Goal: Entertainment & Leisure: Consume media (video, audio)

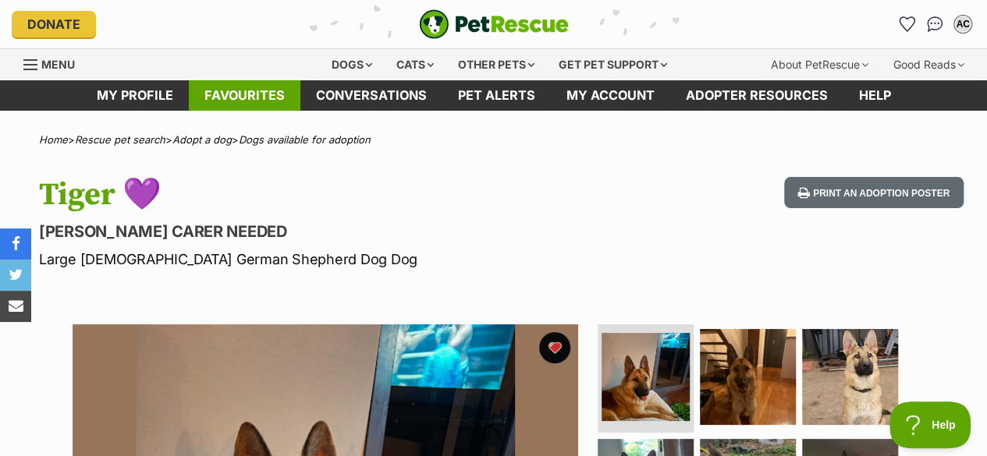
click at [257, 97] on link "Favourites" at bounding box center [245, 95] width 112 height 30
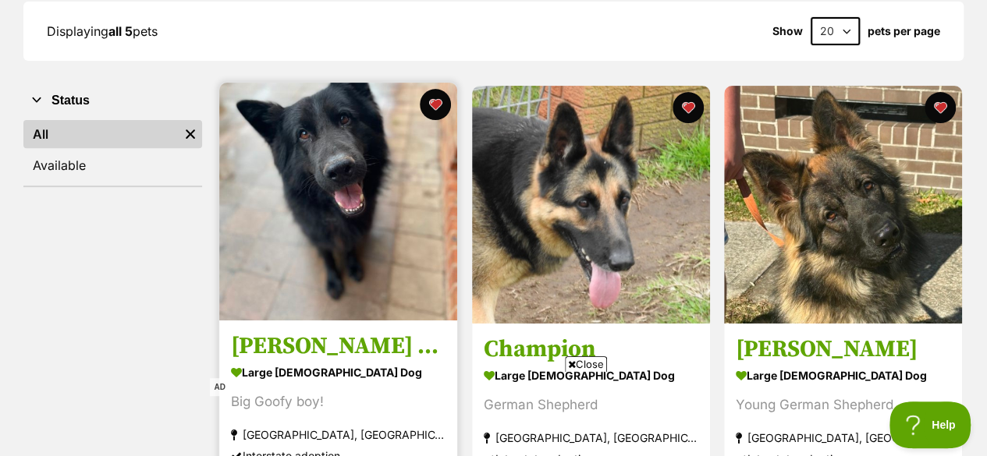
click at [333, 194] on img at bounding box center [338, 202] width 238 height 238
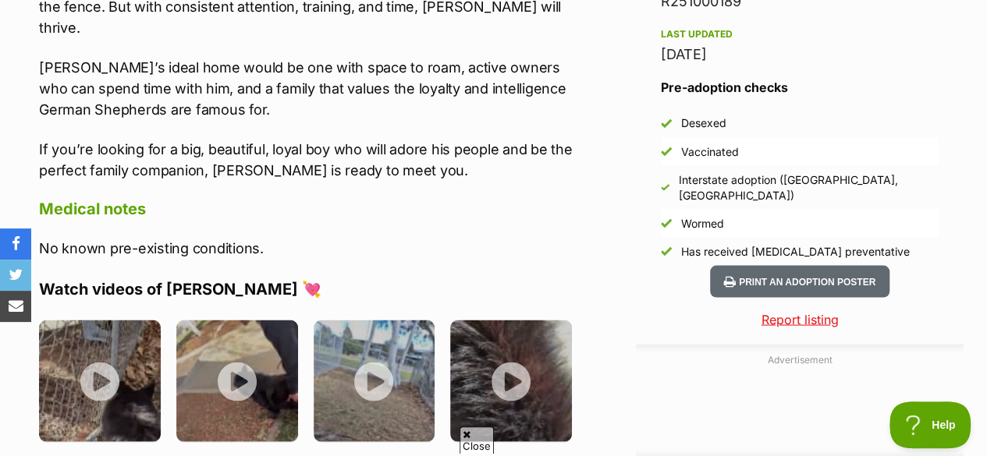
scroll to position [1474, 0]
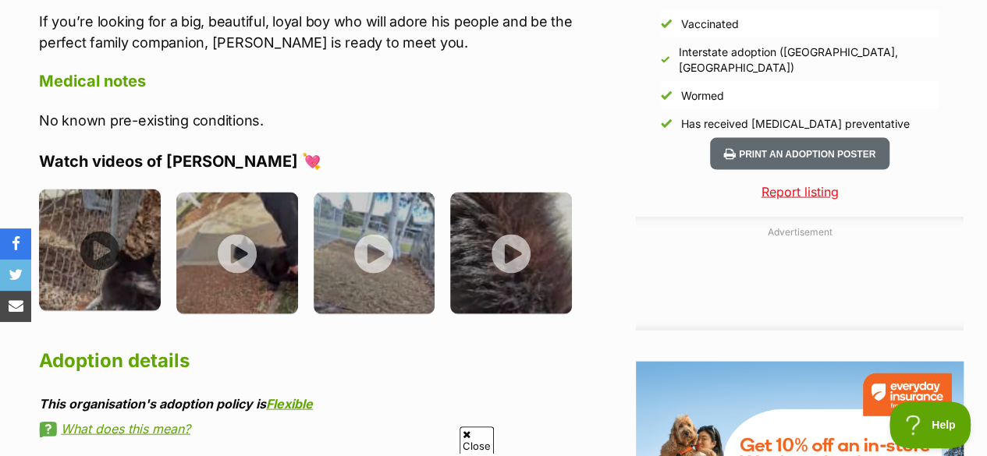
click at [100, 200] on img at bounding box center [100, 250] width 122 height 122
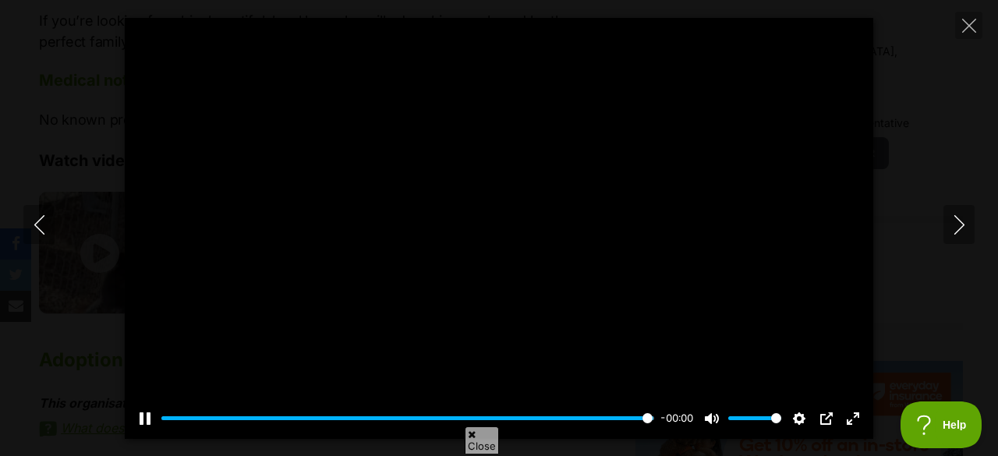
type input "100"
click at [946, 232] on button "Next" at bounding box center [959, 224] width 31 height 39
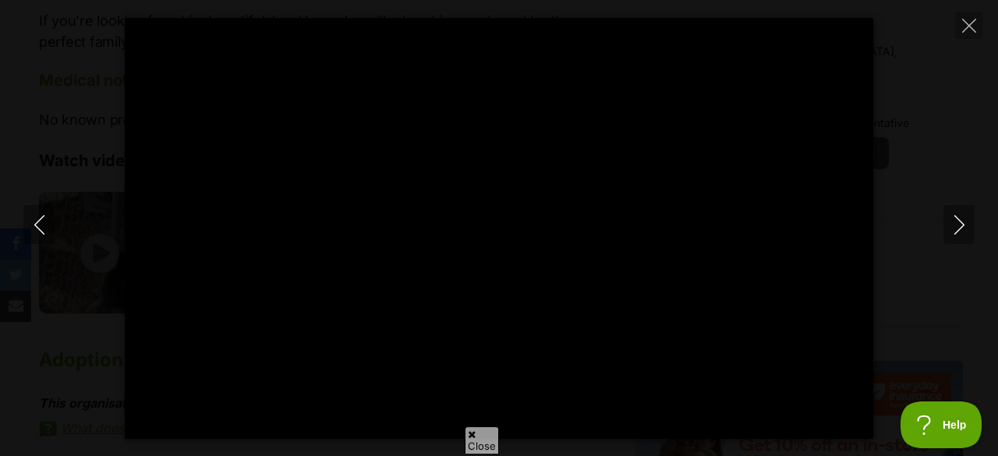
click at [799, 211] on div at bounding box center [499, 228] width 749 height 421
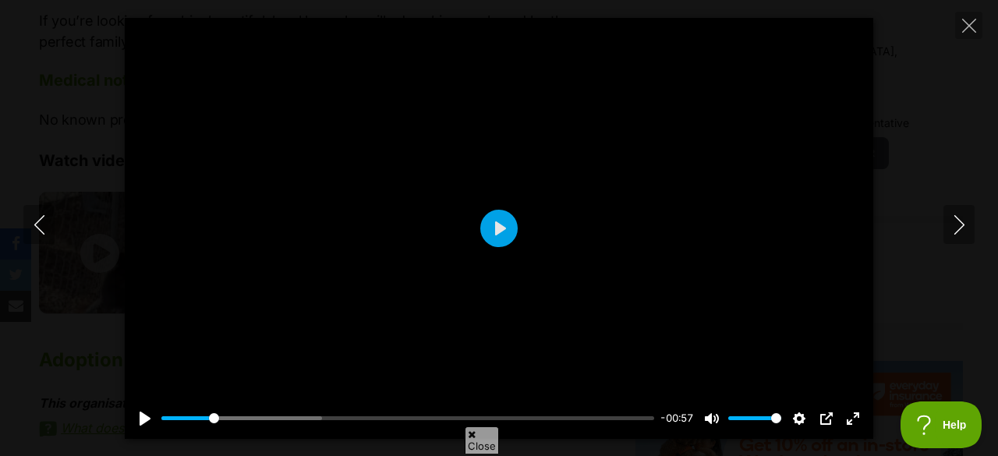
click at [490, 250] on div at bounding box center [499, 228] width 749 height 421
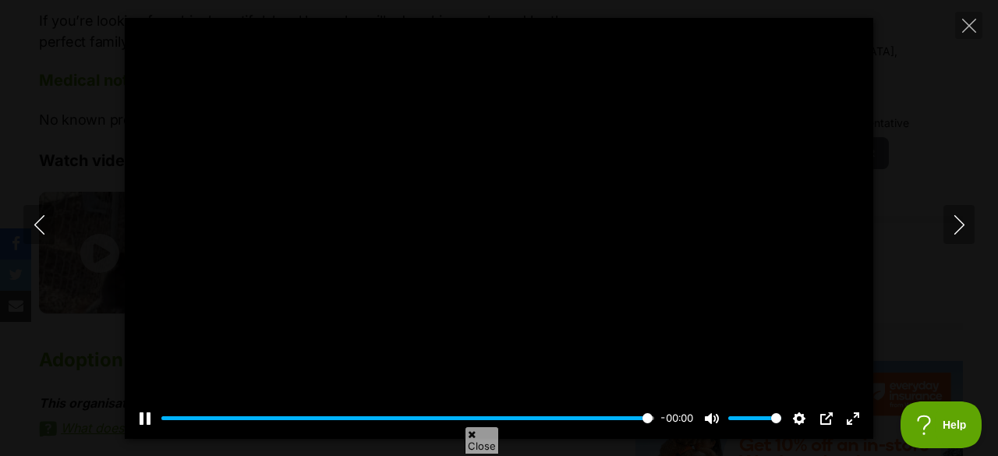
type input "100"
click at [961, 229] on icon "Next" at bounding box center [959, 224] width 19 height 19
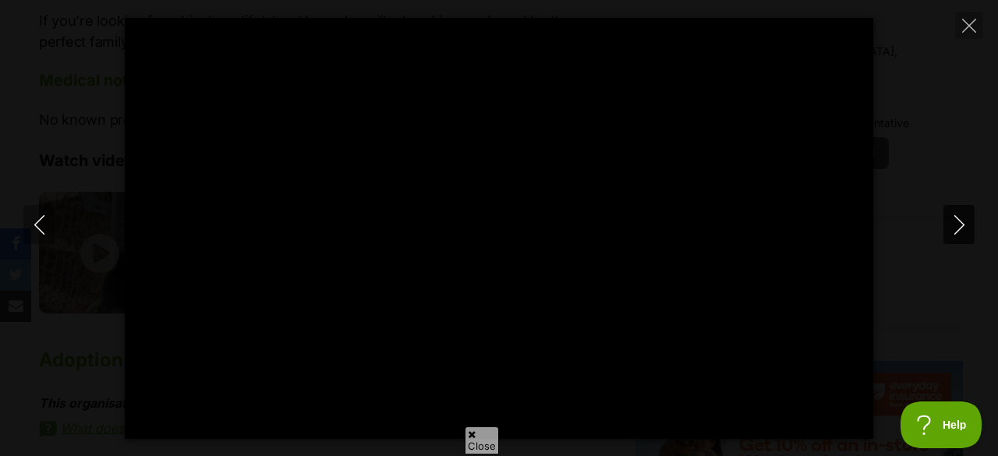
type input "100"
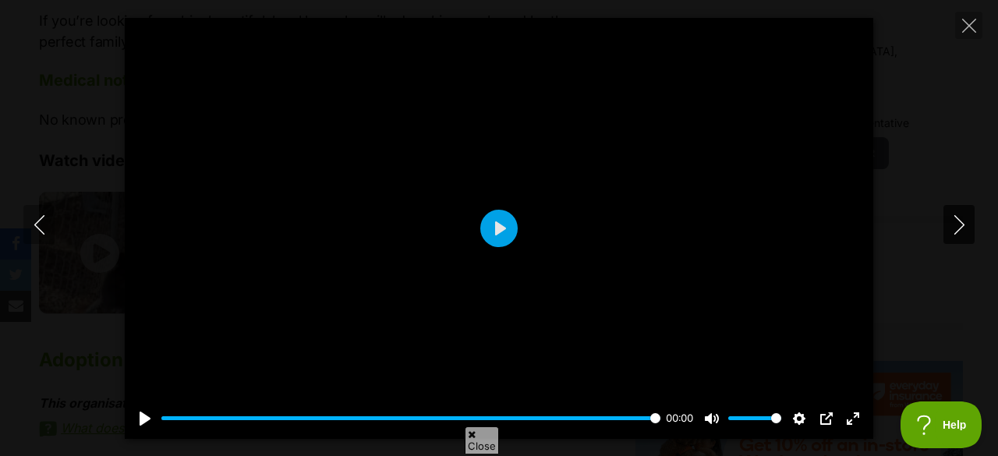
click at [966, 224] on icon "Next" at bounding box center [959, 224] width 19 height 19
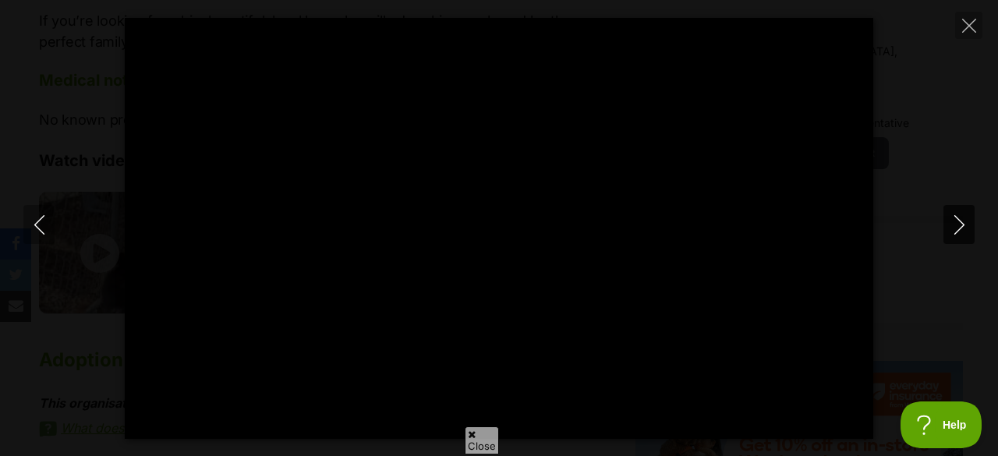
click at [954, 219] on icon "Next" at bounding box center [959, 224] width 19 height 19
type input "85.78"
click at [968, 16] on button "Close" at bounding box center [968, 25] width 27 height 27
type input "6.97"
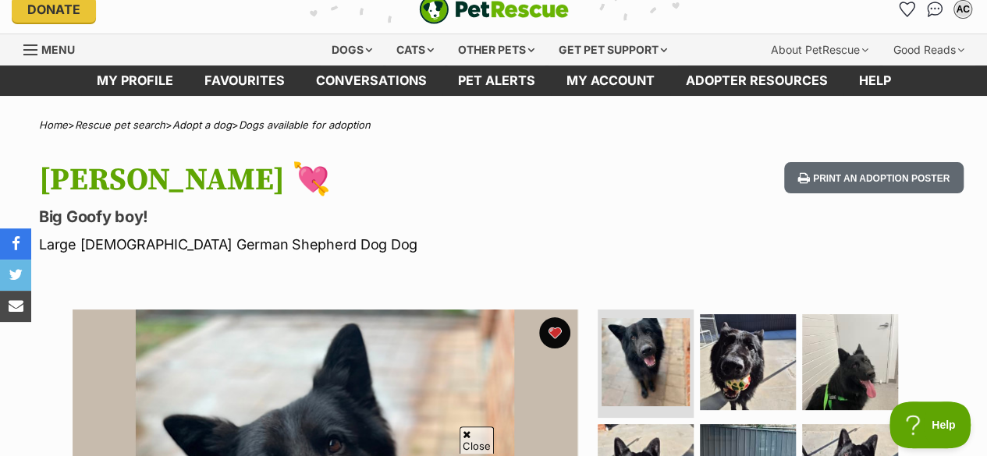
scroll to position [0, 0]
